Goal: Information Seeking & Learning: Learn about a topic

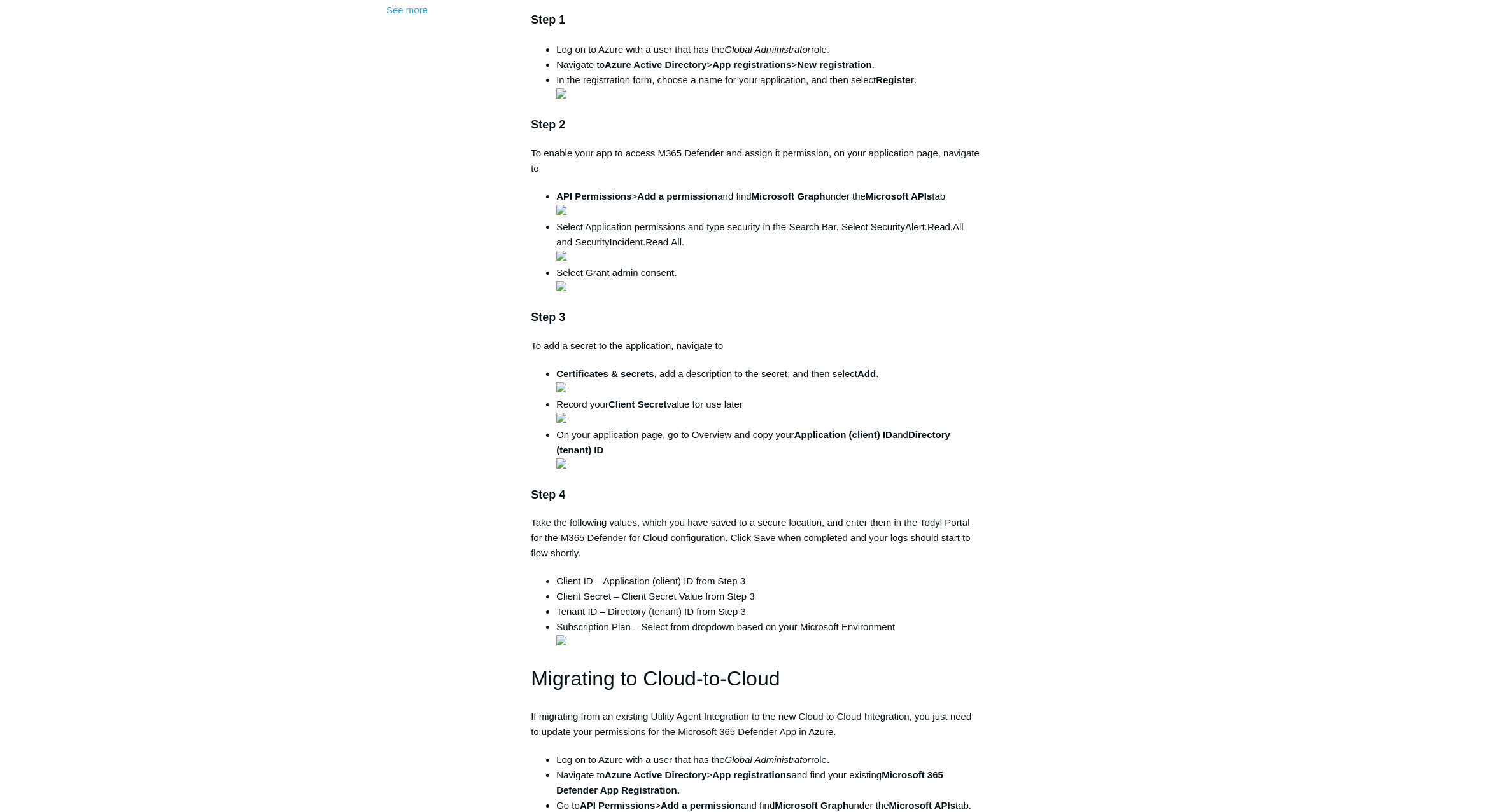
scroll to position [456, 0]
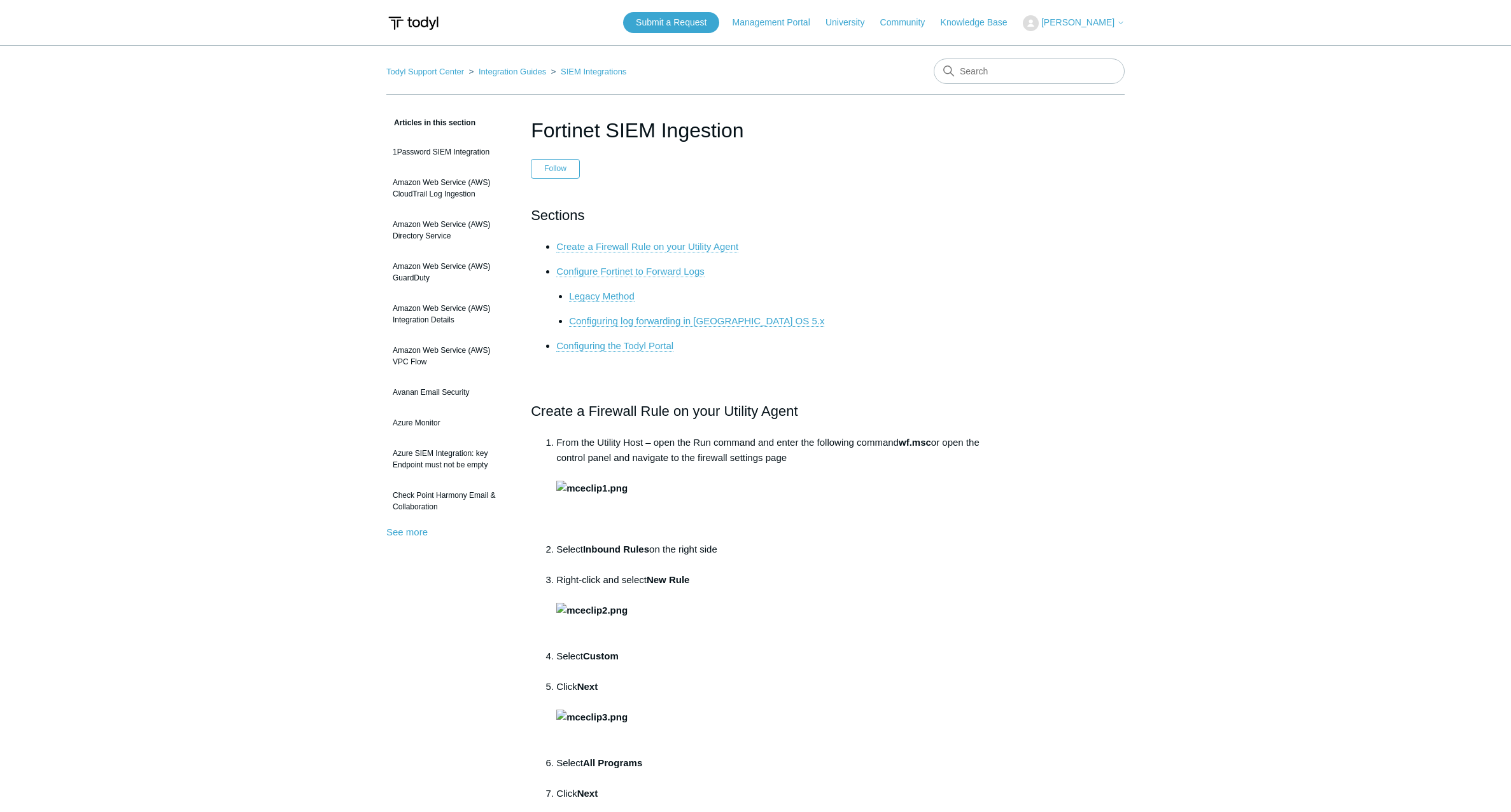
scroll to position [5005, 0]
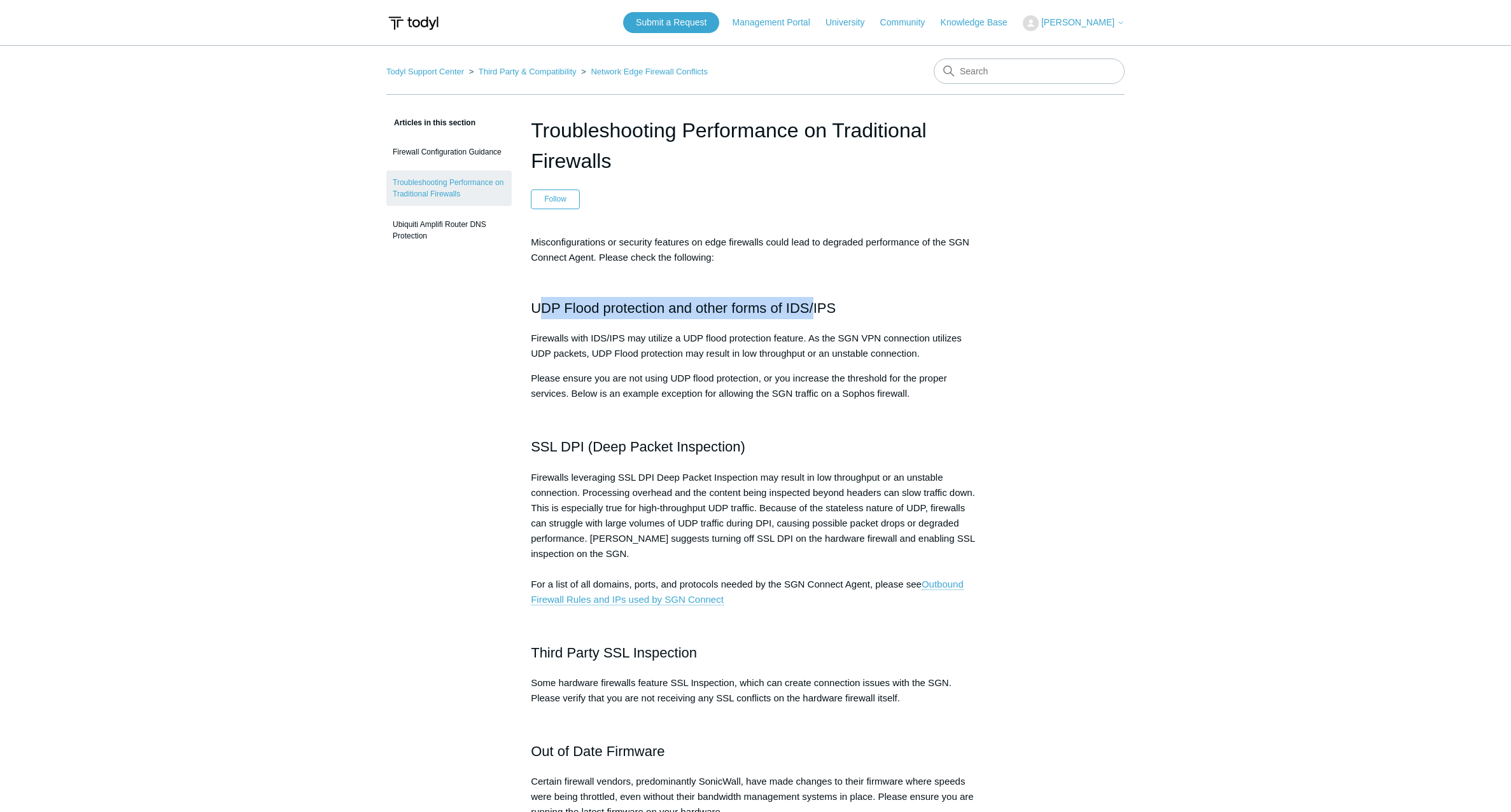
drag, startPoint x: 537, startPoint y: 305, endPoint x: 815, endPoint y: 301, distance: 278.0
click at [815, 301] on h2 "UDP Flood protection and other forms of IDS/IPS" at bounding box center [755, 298] width 449 height 45
drag, startPoint x: 815, startPoint y: 301, endPoint x: 752, endPoint y: 308, distance: 63.4
click at [752, 308] on h2 "UDP Flood protection and other forms of IDS/IPS" at bounding box center [755, 298] width 449 height 45
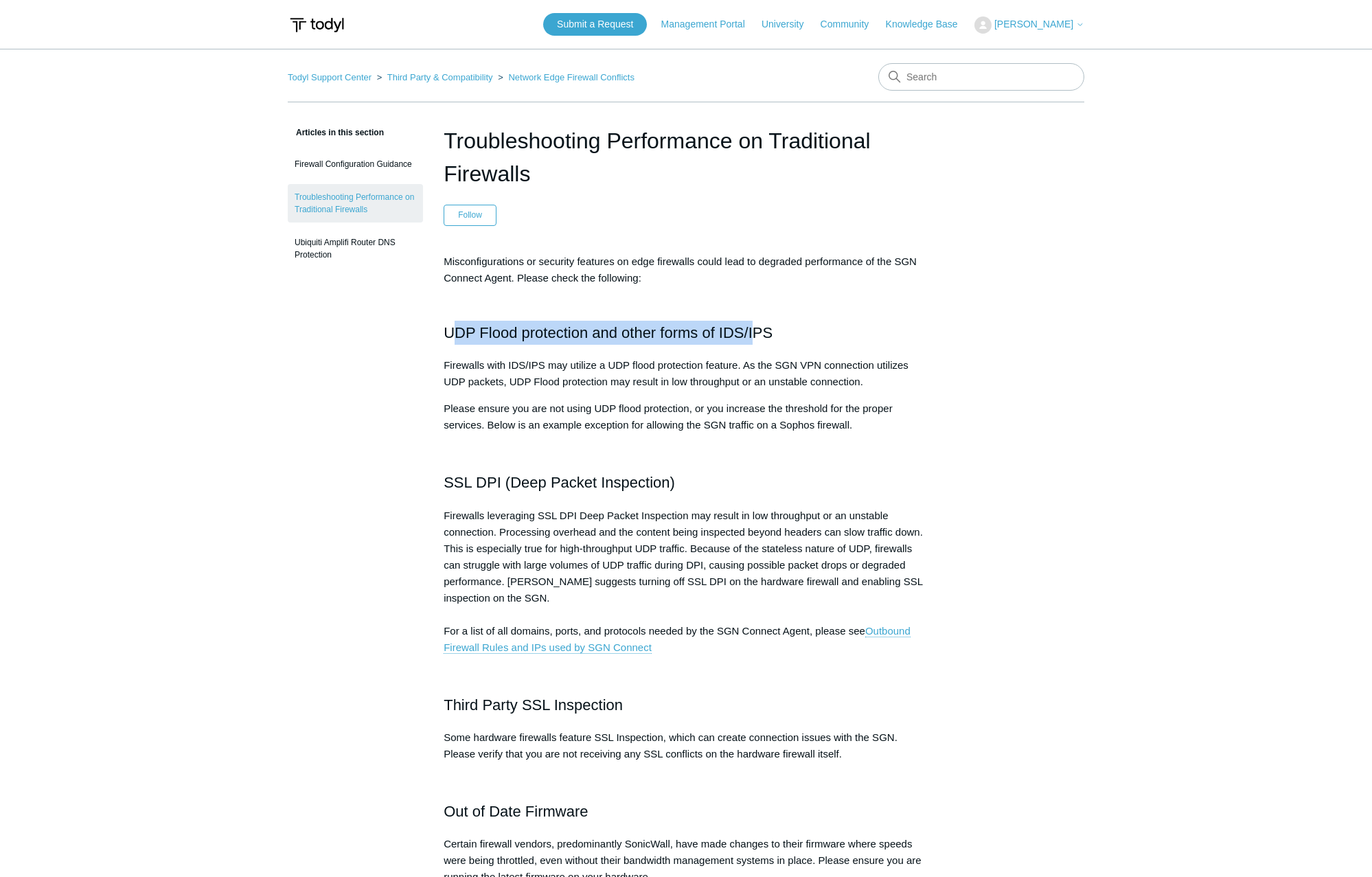
drag, startPoint x: 470, startPoint y: 336, endPoint x: 753, endPoint y: 330, distance: 283.1
click at [753, 330] on h2 "UDP Flood protection and other forms of IDS/IPS" at bounding box center [686, 321] width 485 height 48
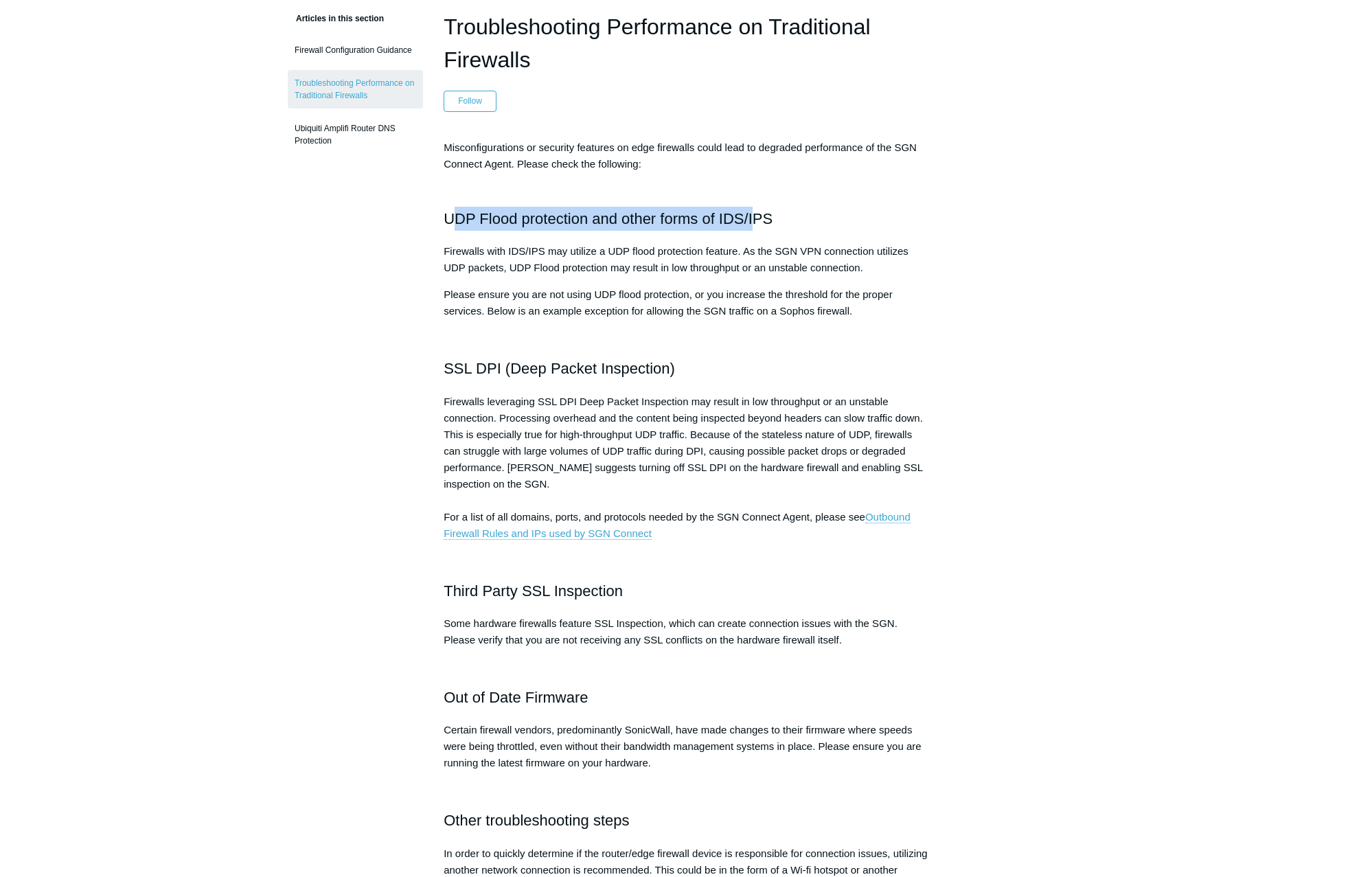
scroll to position [137, 0]
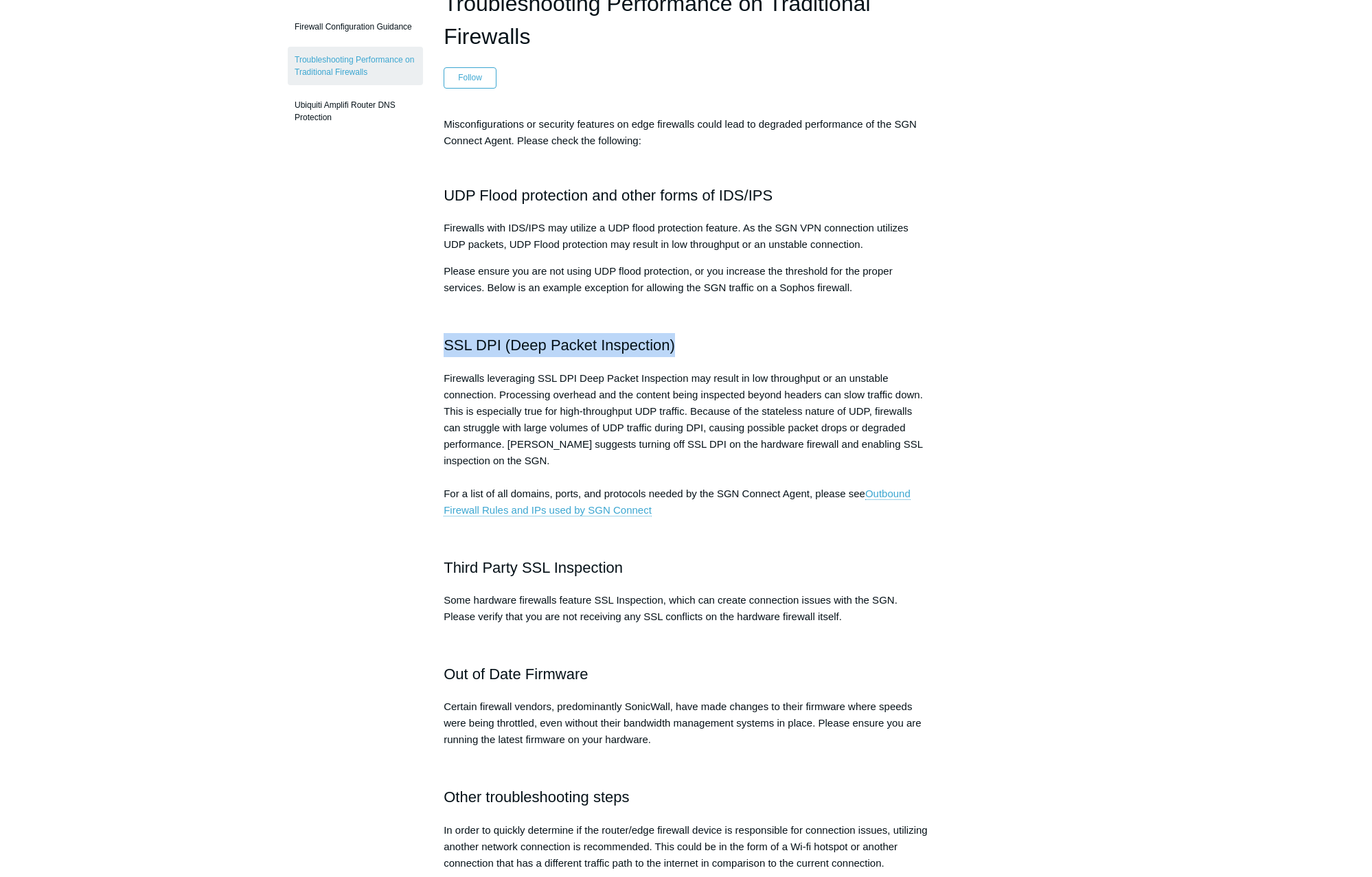
drag, startPoint x: 448, startPoint y: 346, endPoint x: 811, endPoint y: 348, distance: 363.0
click at [811, 348] on h2 "SSL DPI (Deep Packet Inspection)" at bounding box center [686, 345] width 485 height 24
drag, startPoint x: 811, startPoint y: 348, endPoint x: 589, endPoint y: 417, distance: 232.5
click at [589, 417] on p "Firewalls leveraging SSL DPI Deep Packet Inspection may result in low throughpu…" at bounding box center [686, 444] width 485 height 148
drag, startPoint x: 456, startPoint y: 341, endPoint x: 796, endPoint y: 351, distance: 340.1
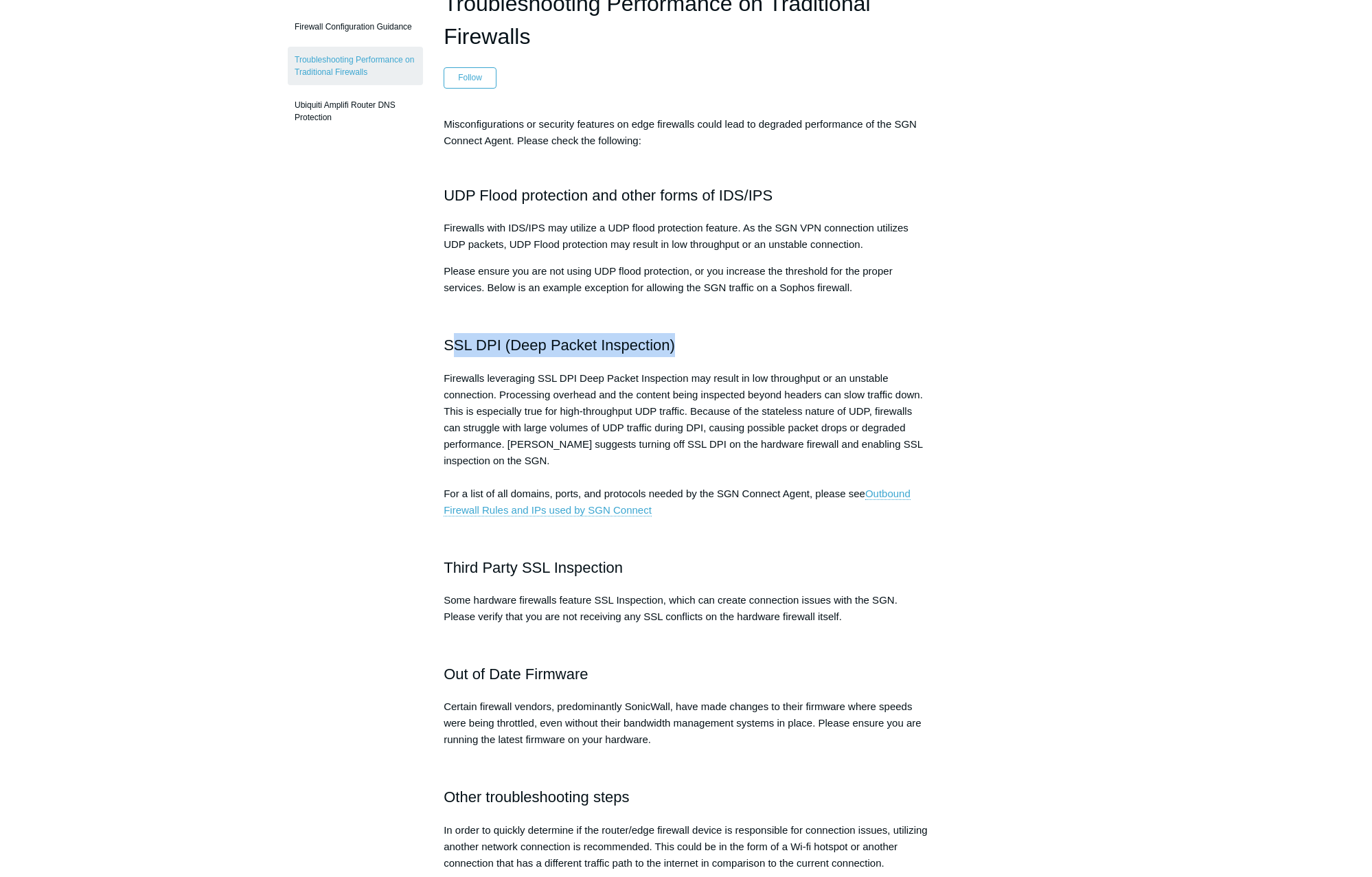
click at [796, 351] on h2 "SSL DPI (Deep Packet Inspection)" at bounding box center [686, 345] width 485 height 24
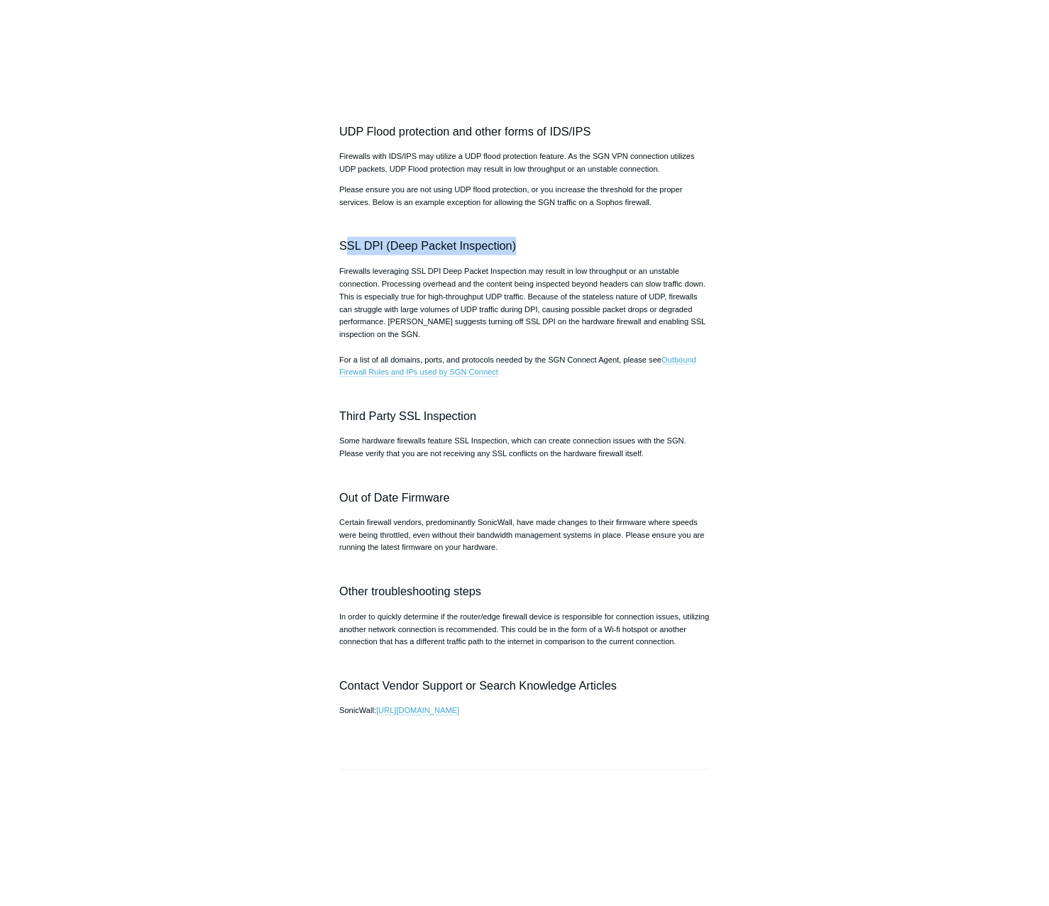
scroll to position [355, 0]
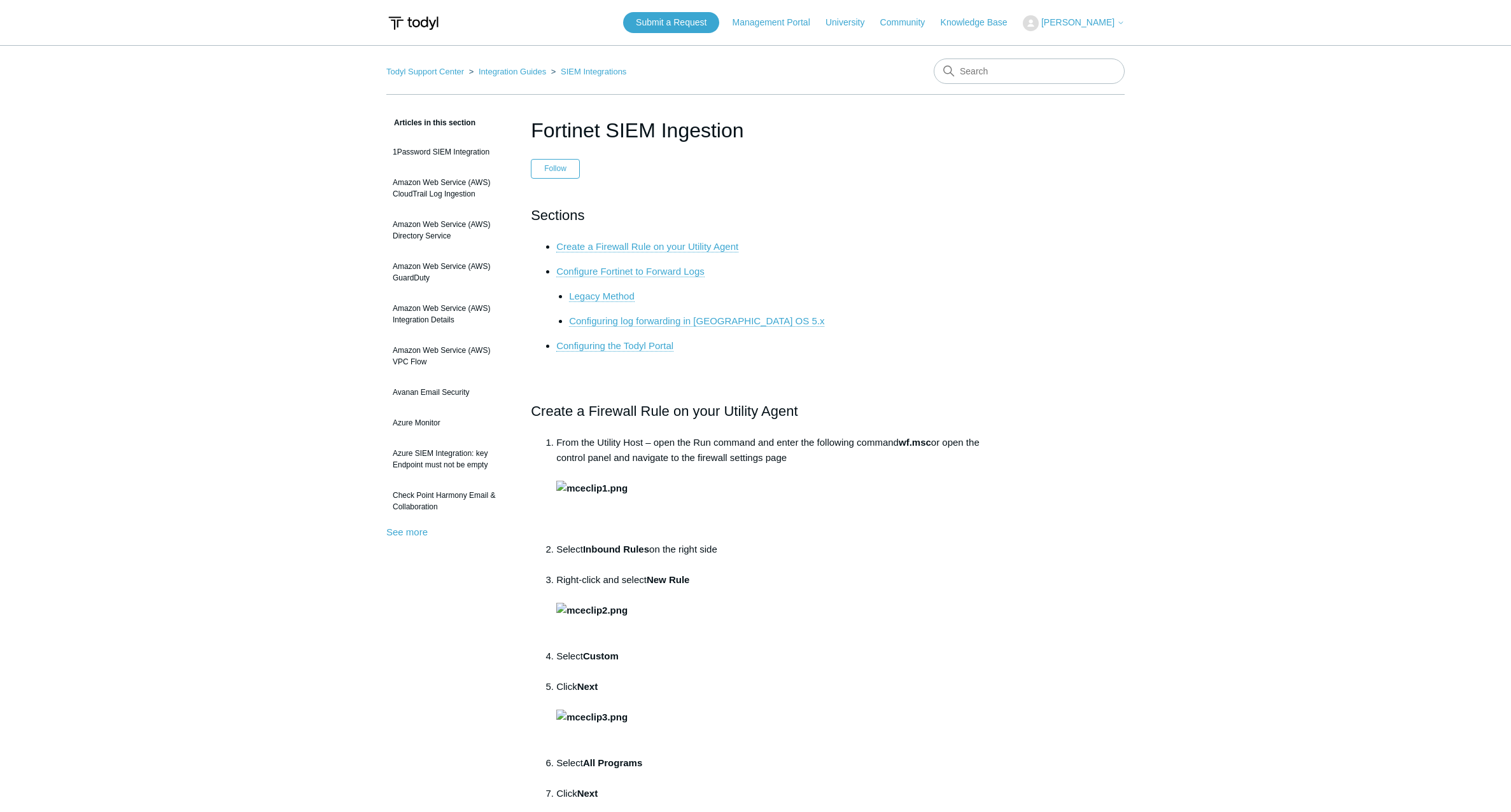
scroll to position [5005, 0]
